Goal: Task Accomplishment & Management: Manage account settings

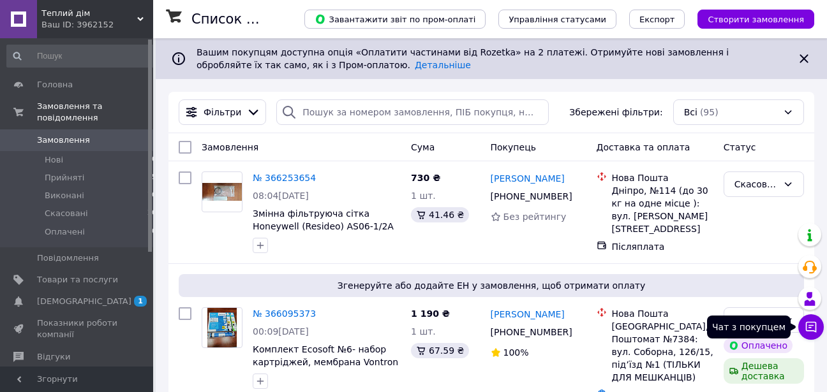
click at [810, 326] on icon at bounding box center [811, 327] width 11 height 11
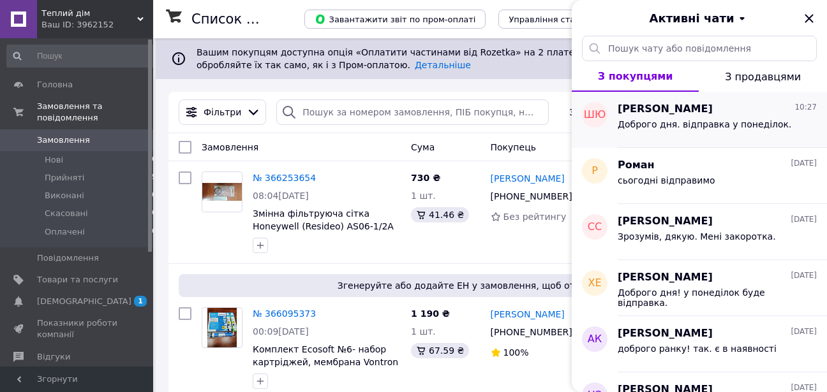
click at [725, 116] on div "Шевцов Юрій 10:27" at bounding box center [717, 109] width 199 height 15
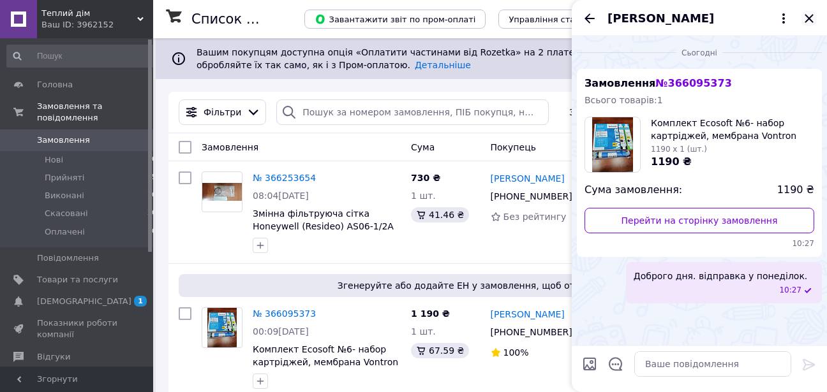
click at [811, 19] on icon "Закрити" at bounding box center [809, 18] width 15 height 15
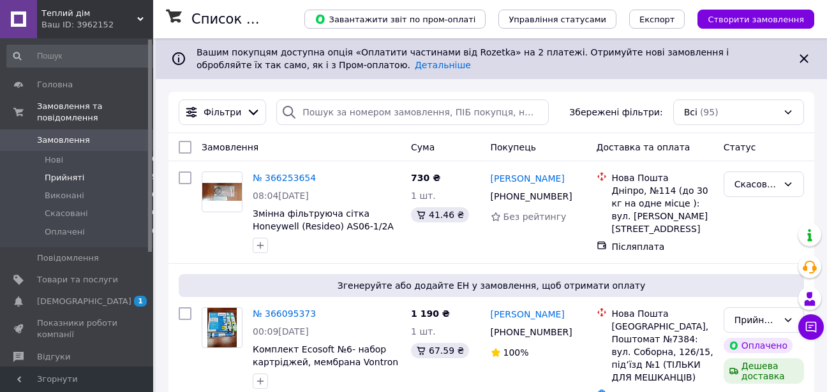
click at [62, 172] on span "Прийняті" at bounding box center [65, 177] width 40 height 11
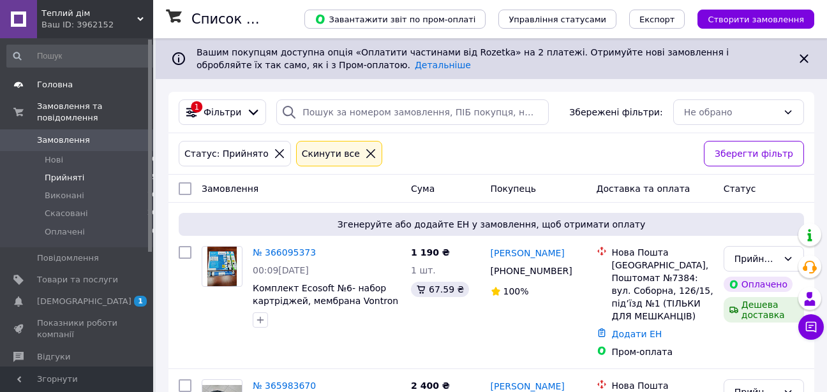
click at [60, 88] on span "Головна" at bounding box center [55, 84] width 36 height 11
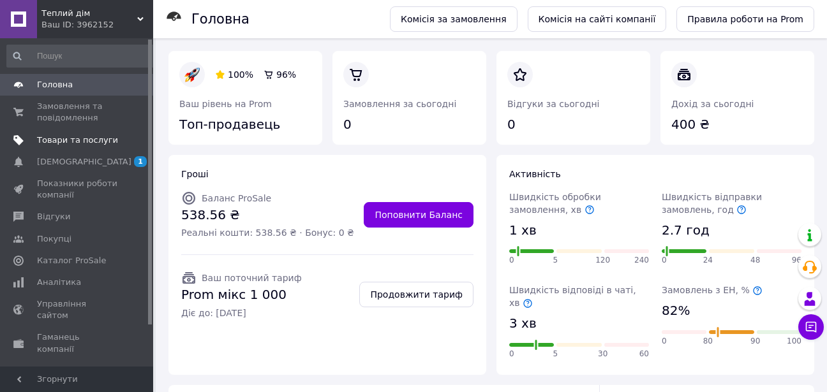
click at [83, 138] on span "Товари та послуги" at bounding box center [77, 140] width 81 height 11
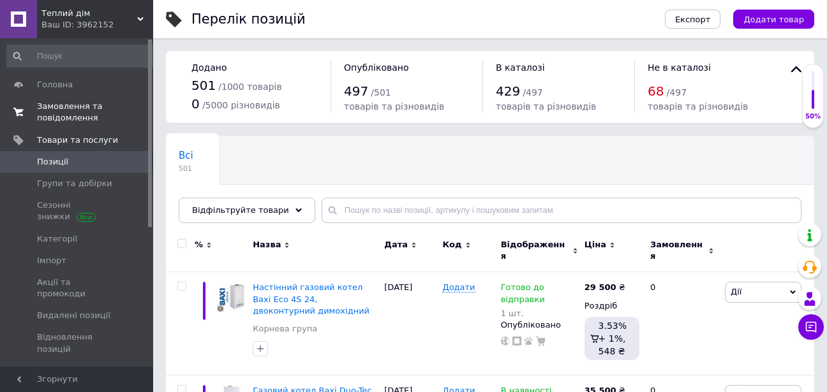
click at [71, 119] on span "Замовлення та повідомлення" at bounding box center [77, 112] width 81 height 23
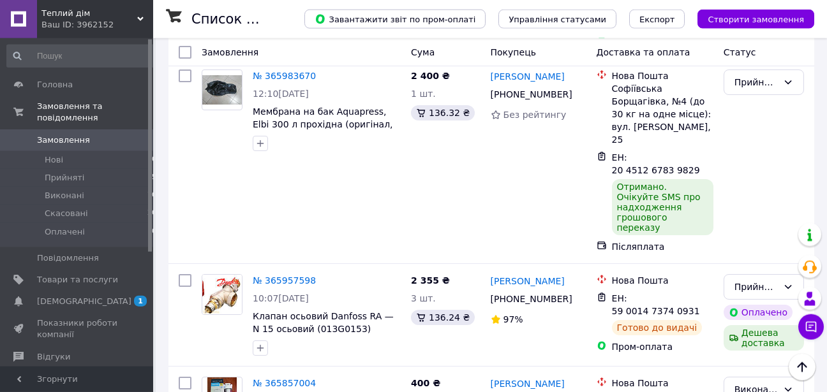
scroll to position [10, 0]
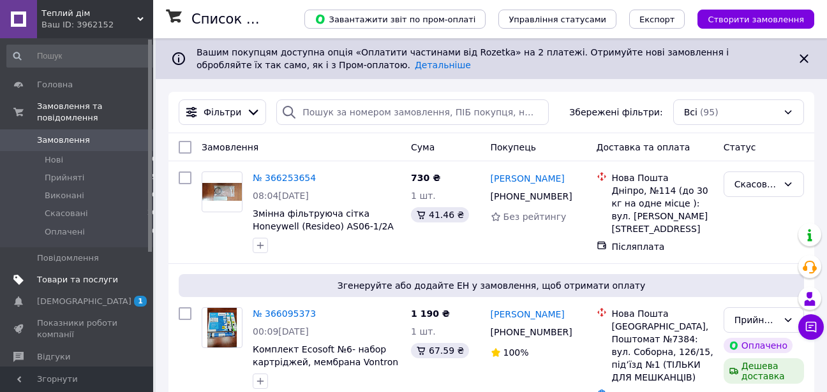
click at [88, 274] on span "Товари та послуги" at bounding box center [77, 279] width 81 height 11
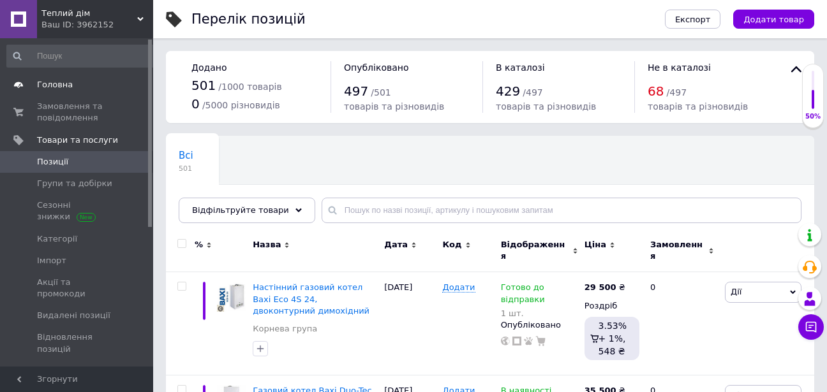
click at [53, 87] on span "Головна" at bounding box center [55, 84] width 36 height 11
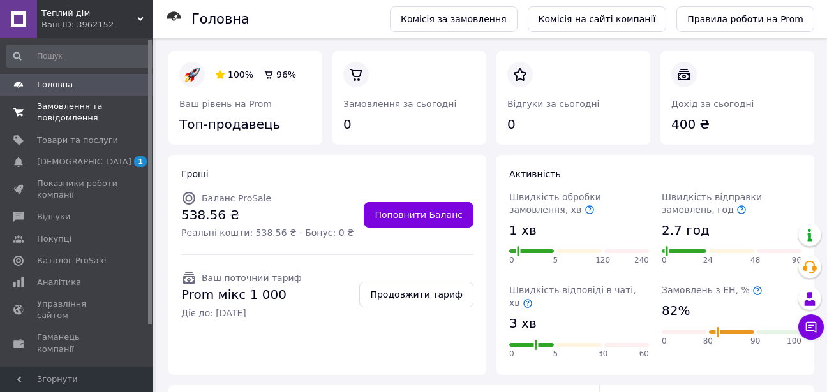
click at [86, 109] on span "Замовлення та повідомлення" at bounding box center [77, 112] width 81 height 23
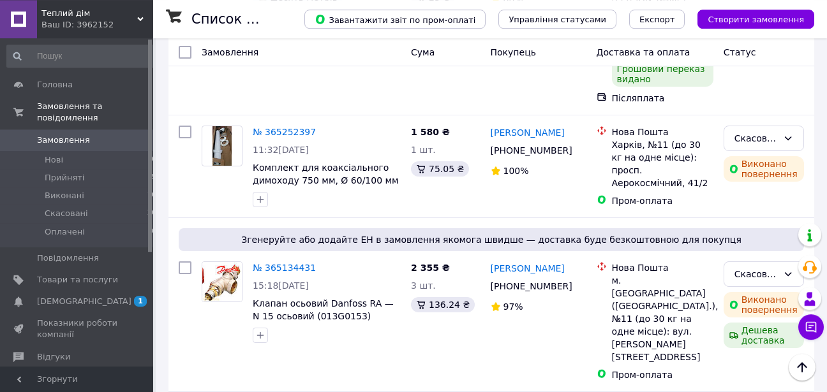
scroll to position [1125, 0]
